Goal: Information Seeking & Learning: Learn about a topic

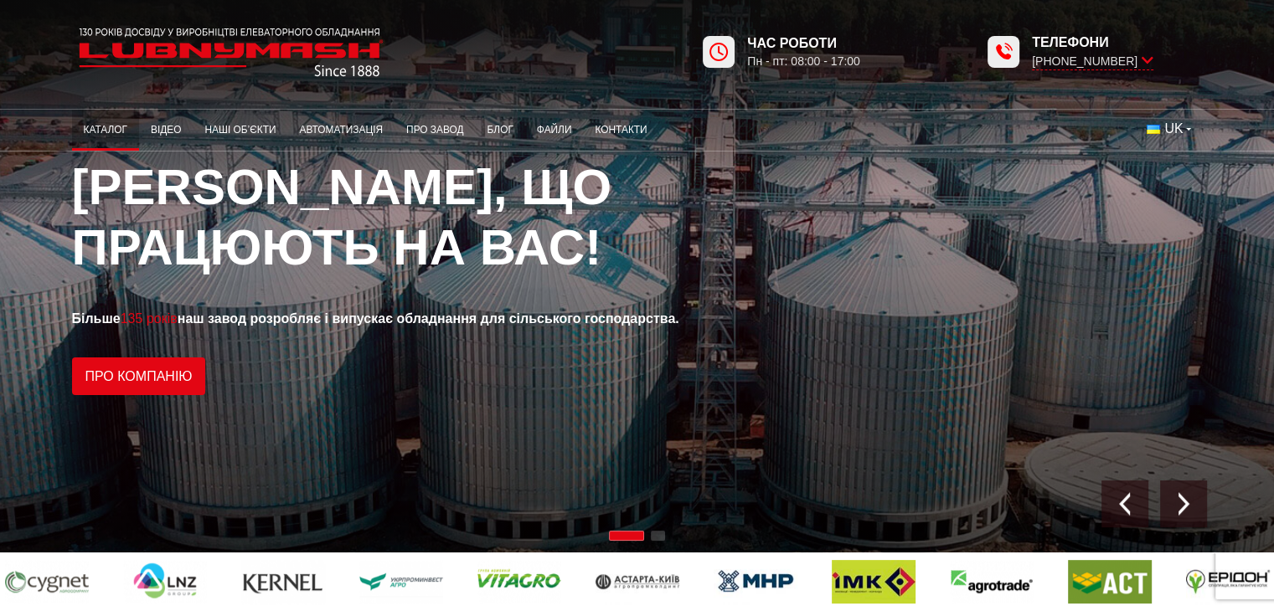
click at [104, 134] on link "Каталог" at bounding box center [105, 130] width 67 height 33
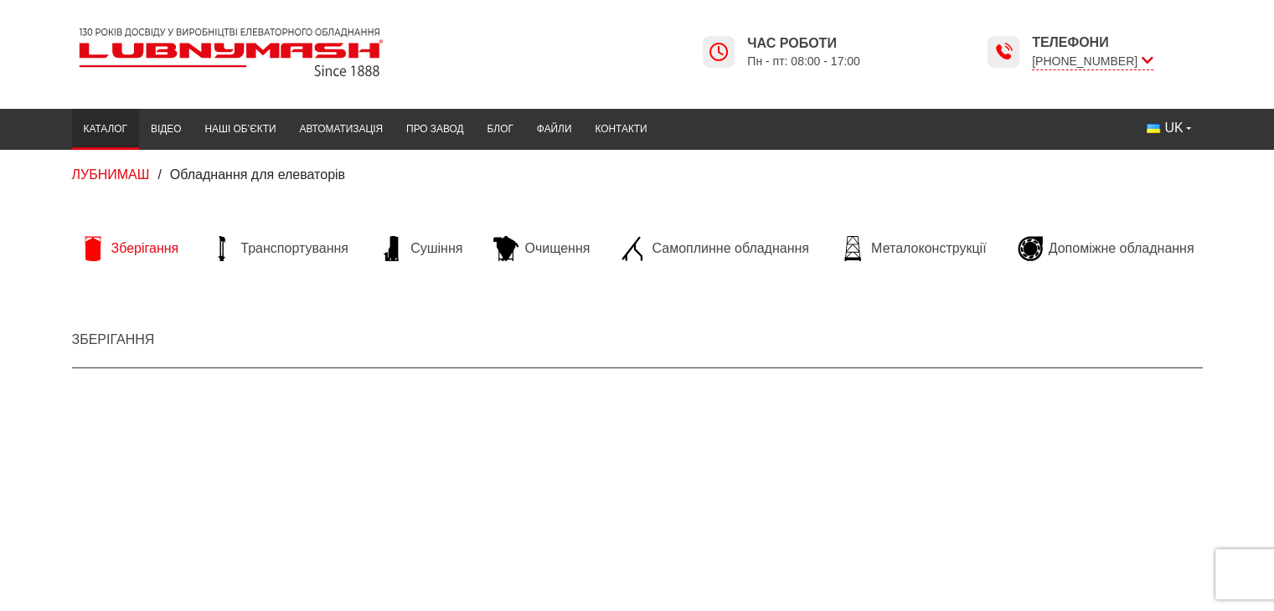
click at [134, 238] on link "Зберігання" at bounding box center [130, 248] width 116 height 25
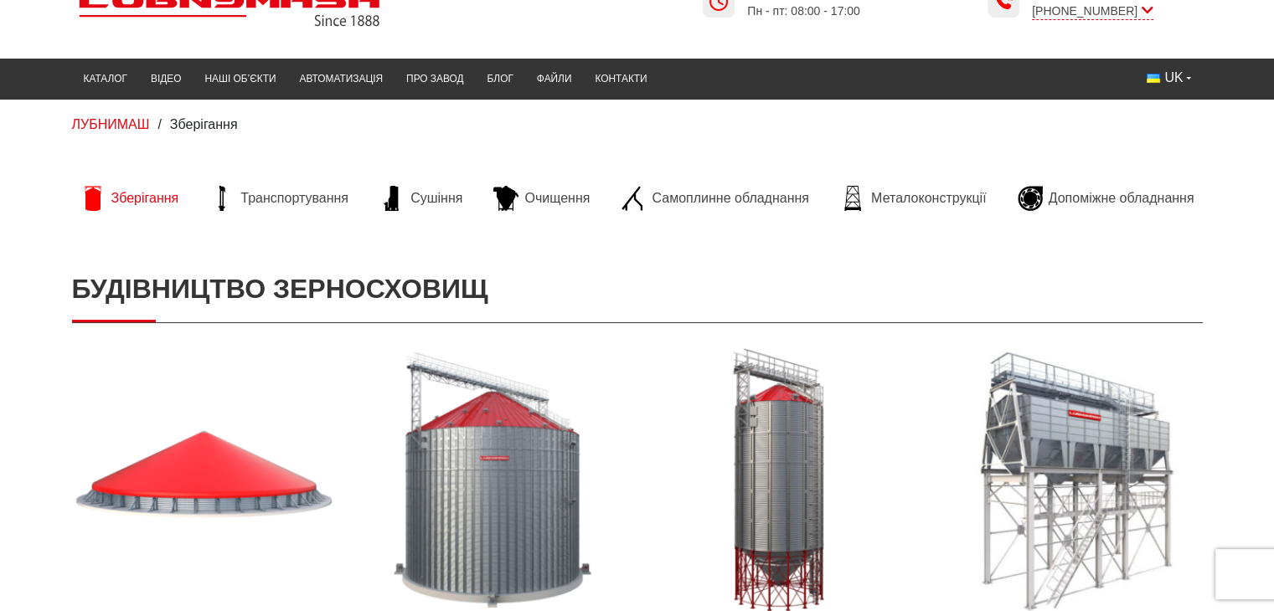
scroll to position [251, 0]
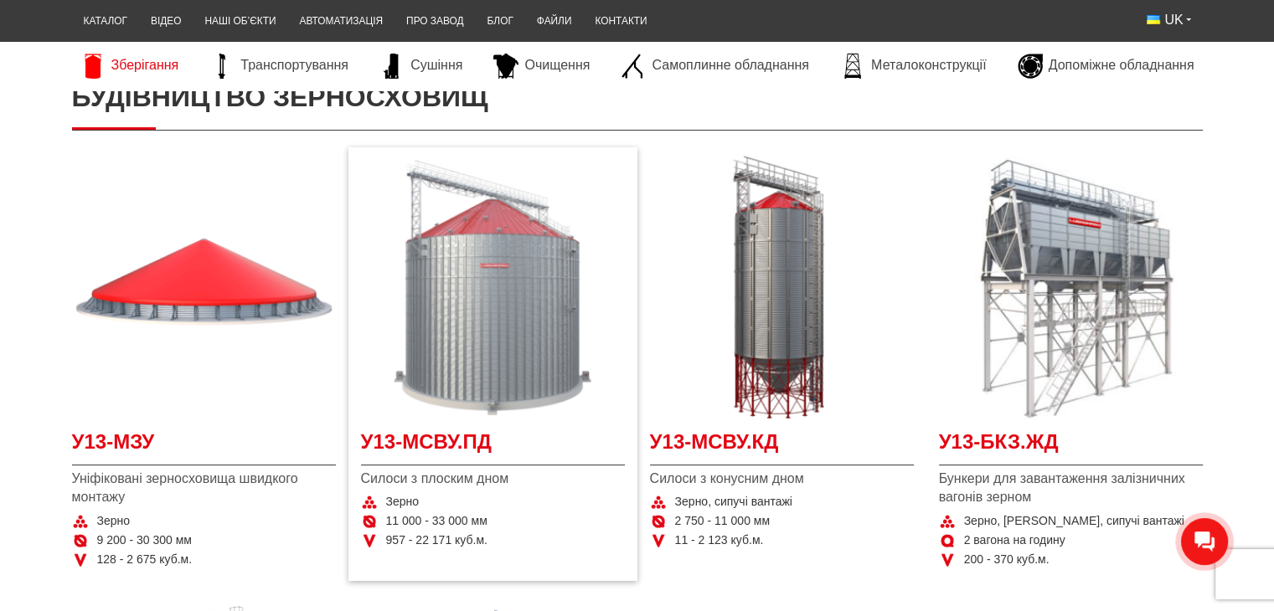
click at [442, 327] on img at bounding box center [493, 288] width 264 height 264
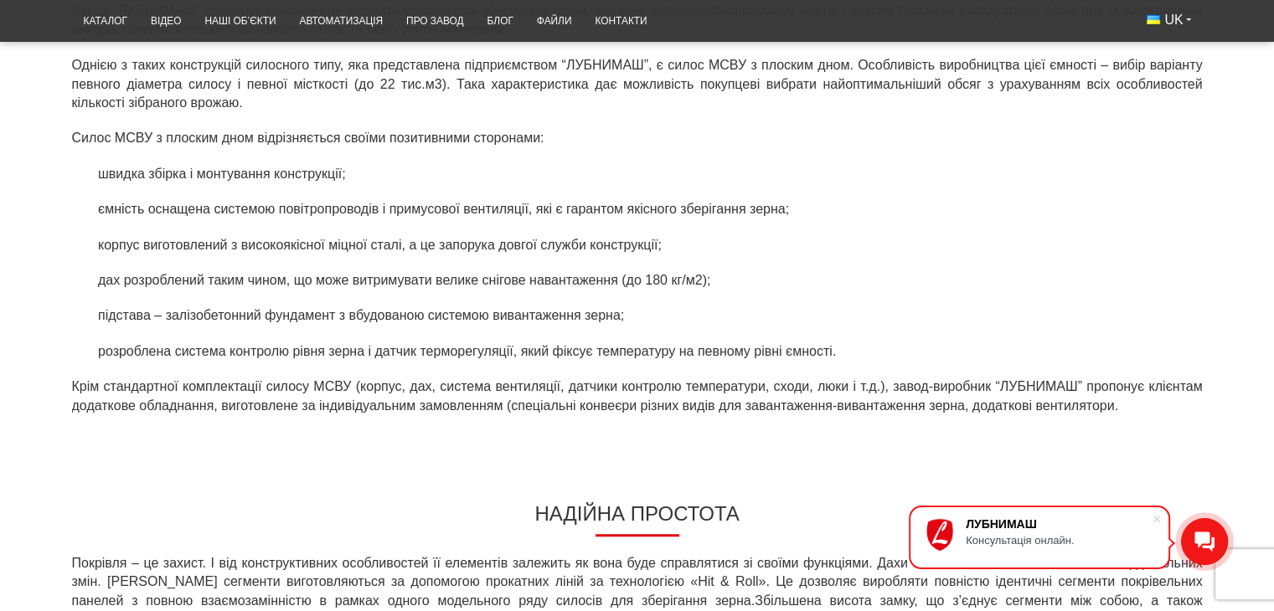
scroll to position [419, 0]
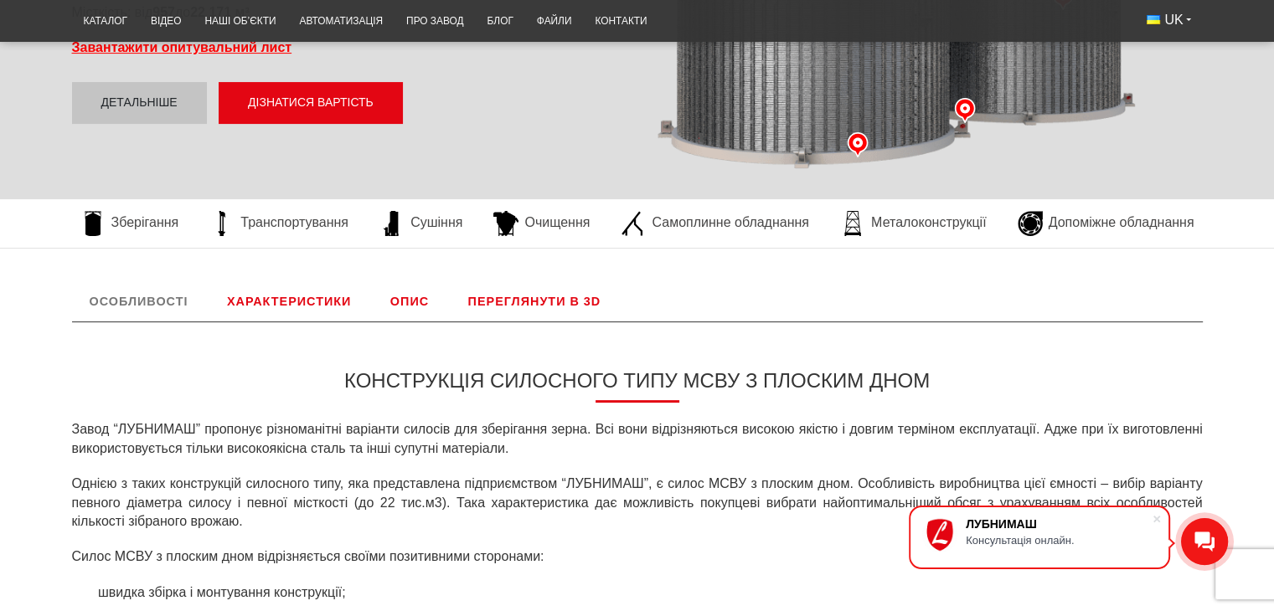
click at [319, 296] on link "Характеристики" at bounding box center [288, 301] width 159 height 40
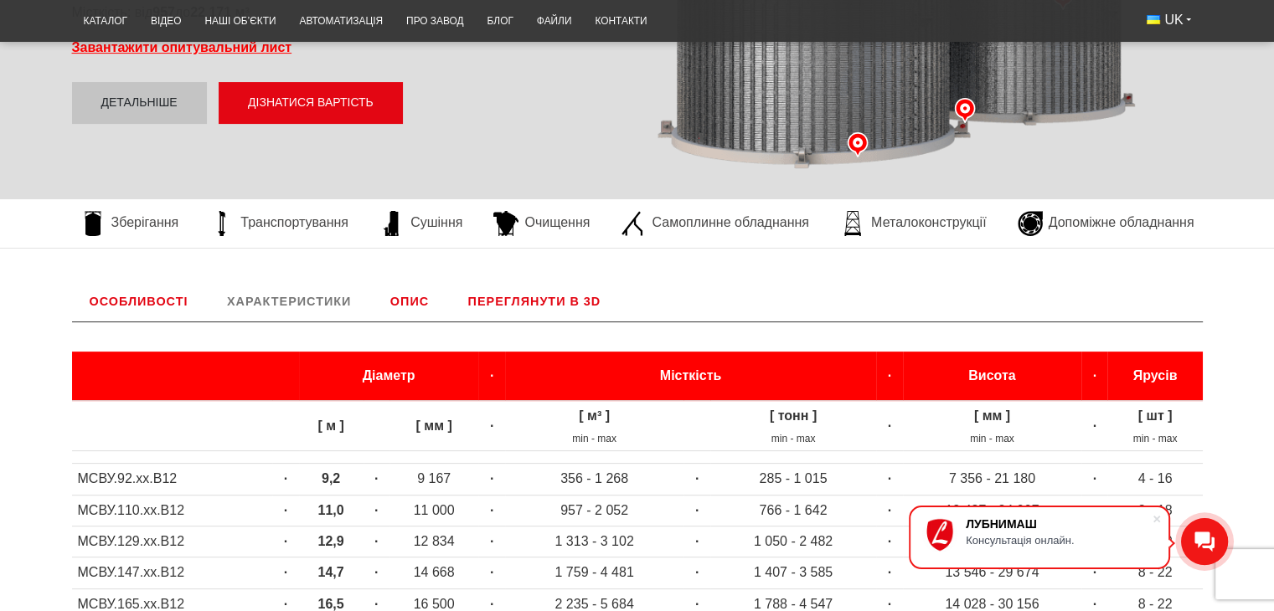
scroll to position [641, 0]
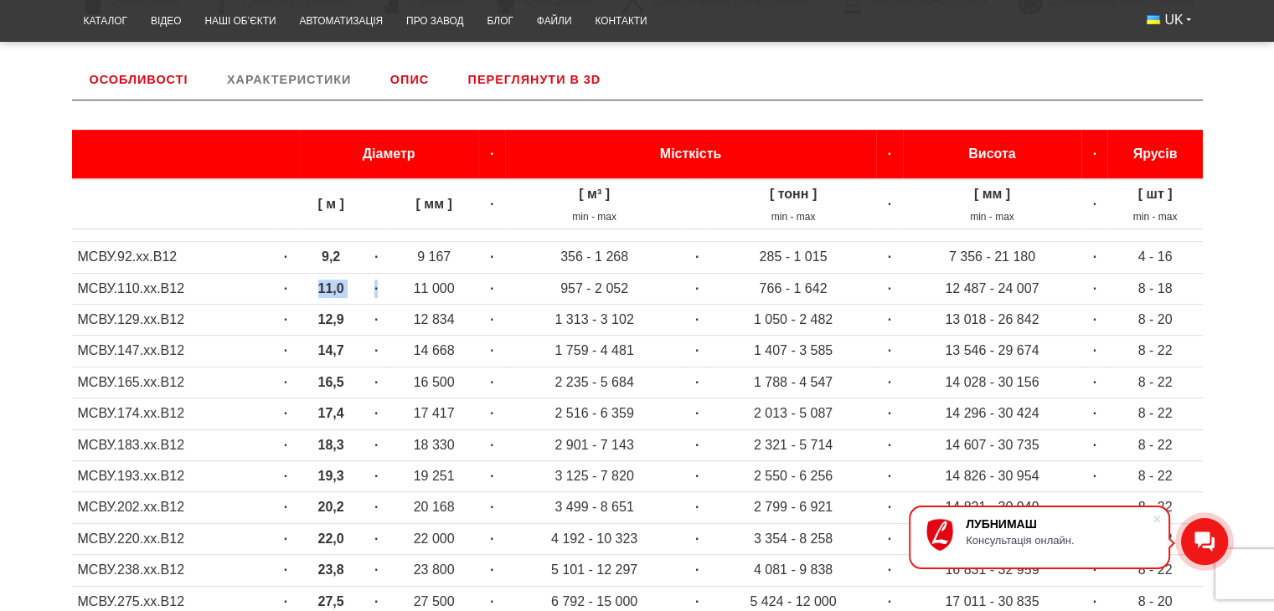
click at [389, 293] on tr "МСВУ.110.хх.В12 · 11,0 · 11 000 · 957 - 2 052 · 766 - 1 642 · 12 487 - 24 007 ·…" at bounding box center [637, 288] width 1131 height 31
